Goal: Register for event/course

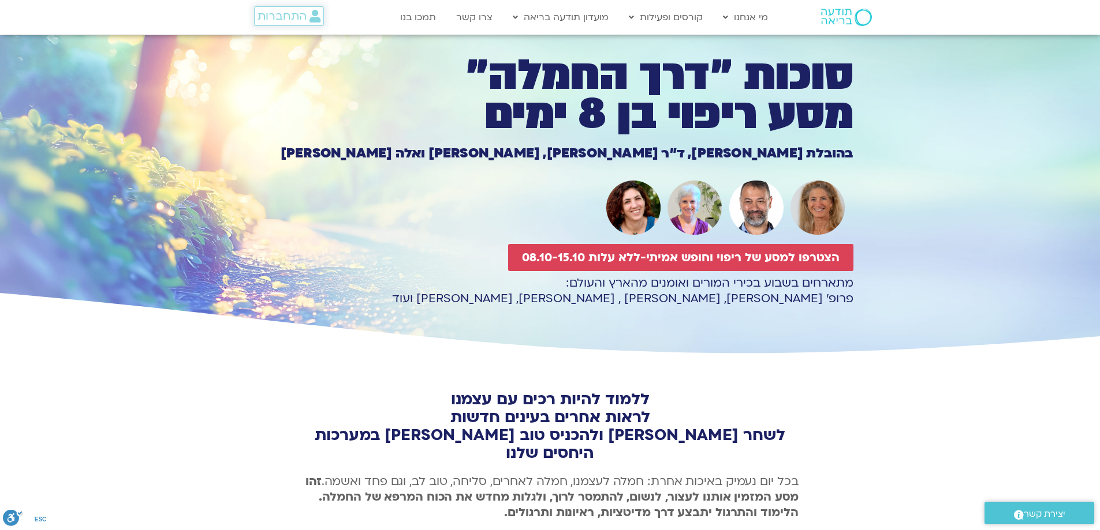
click at [297, 17] on span "התחברות" at bounding box center [281, 16] width 49 height 13
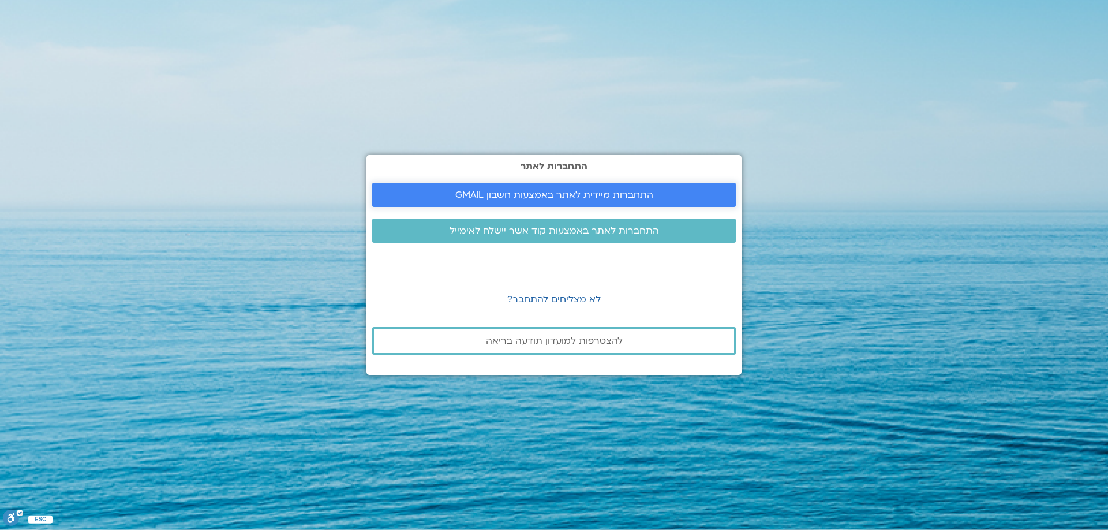
click at [577, 193] on span "התחברות מיידית לאתר באמצעות חשבון GMAIL" at bounding box center [554, 195] width 198 height 10
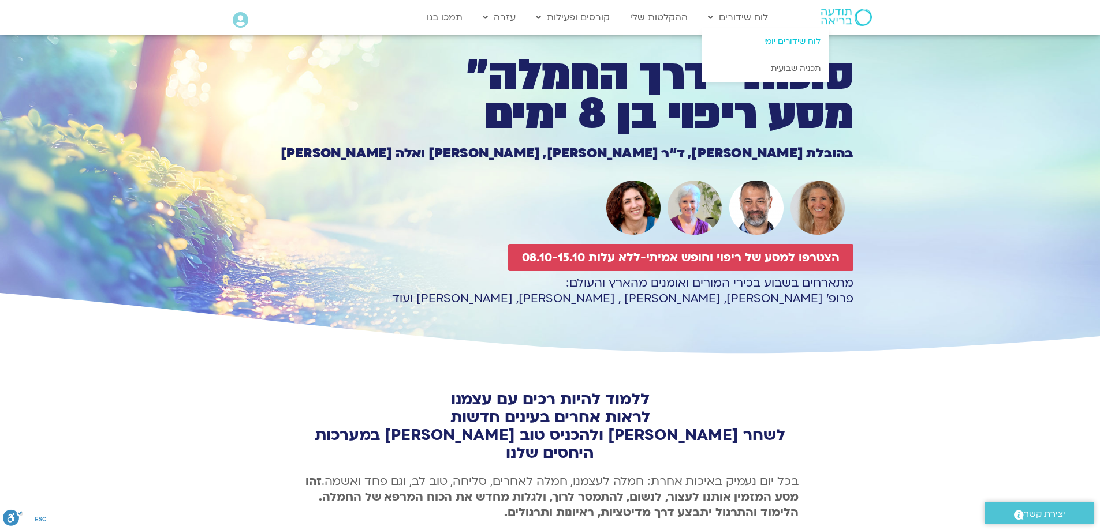
click at [782, 42] on link "לוח שידורים יומי" at bounding box center [765, 41] width 127 height 27
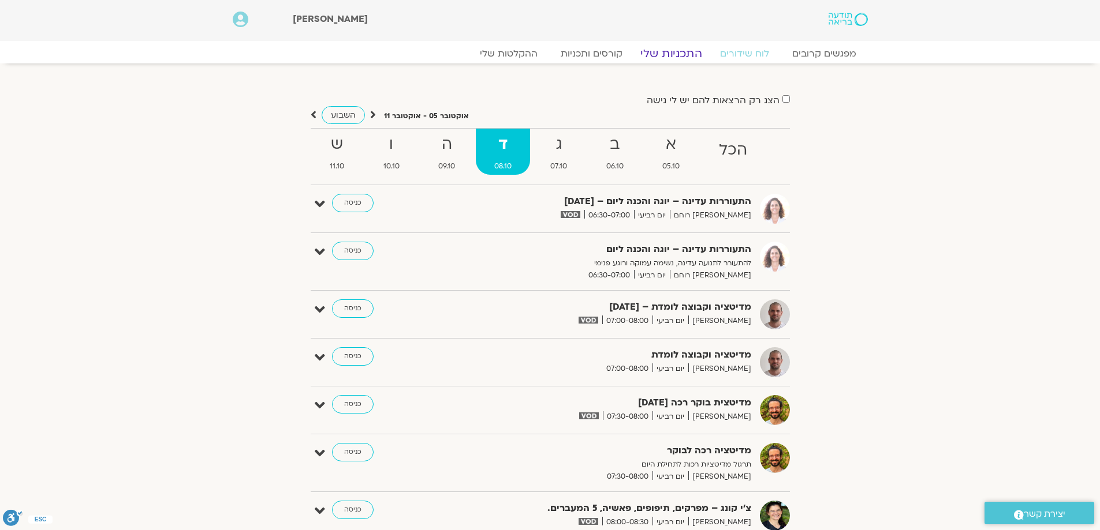
click at [671, 58] on link "התכניות שלי" at bounding box center [670, 54] width 89 height 14
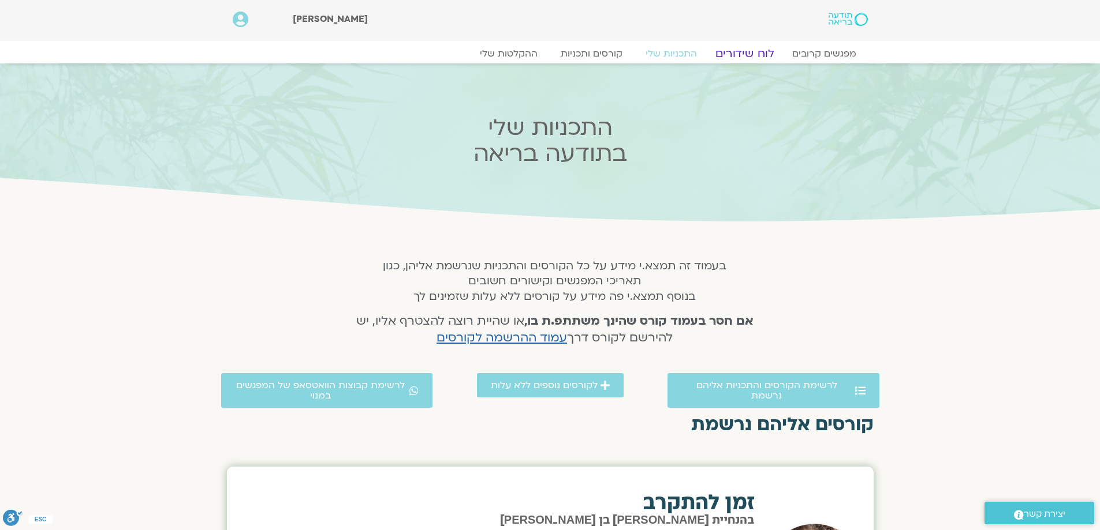
click at [755, 55] on link "לוח שידורים" at bounding box center [744, 54] width 87 height 14
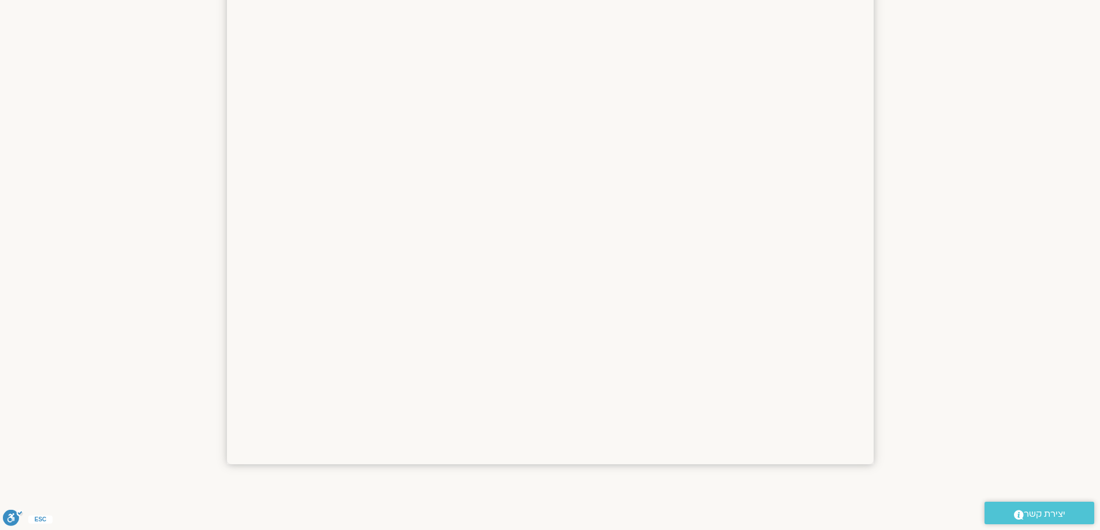
scroll to position [1732, 0]
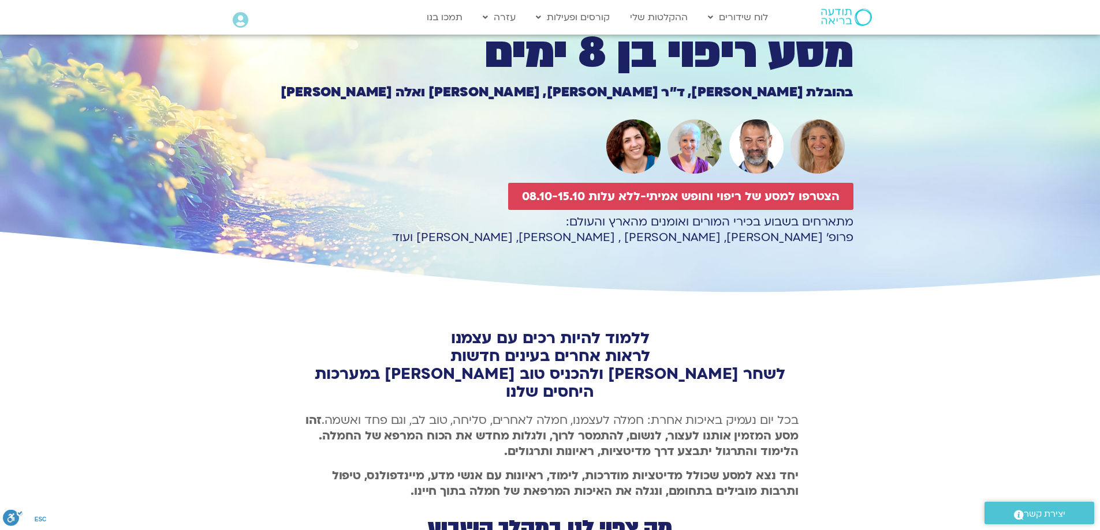
scroll to position [58, 0]
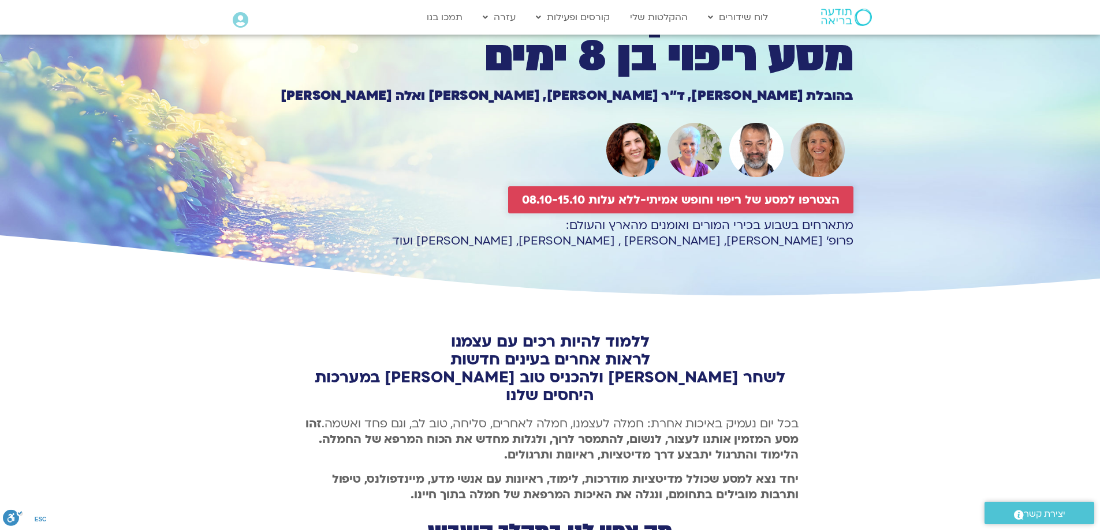
click at [664, 197] on span "הצטרפו למסע של ריפוי וחופש אמיתי-ללא עלות 08.10-15.10" at bounding box center [680, 199] width 317 height 13
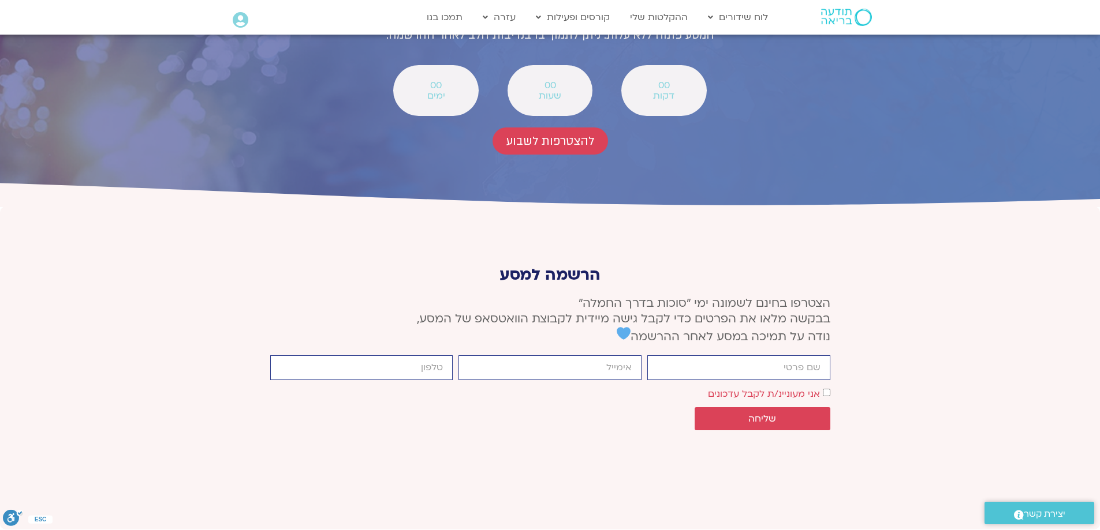
scroll to position [4252, 0]
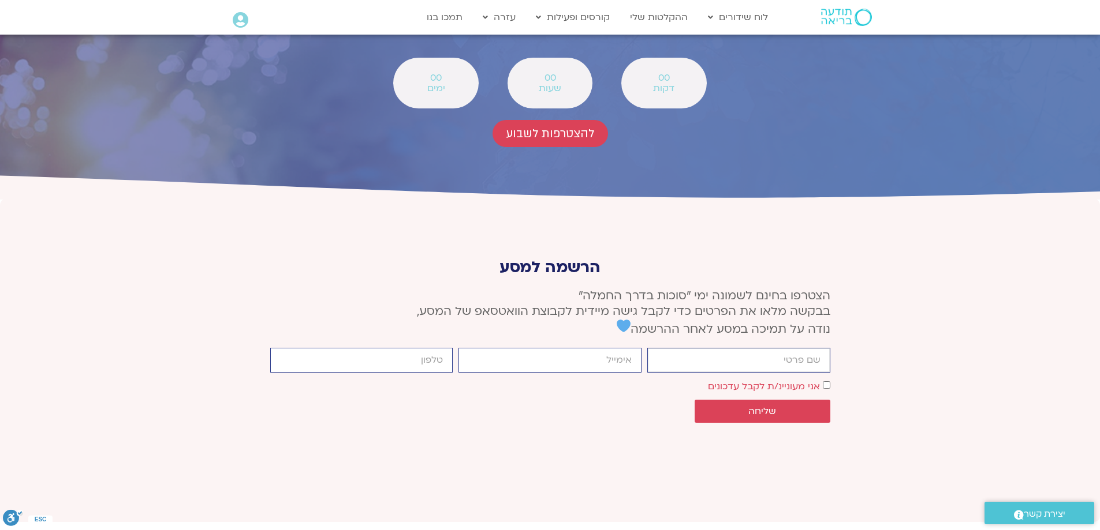
click at [705, 348] on input "firstname" at bounding box center [738, 360] width 183 height 25
